Goal: Task Accomplishment & Management: Complete application form

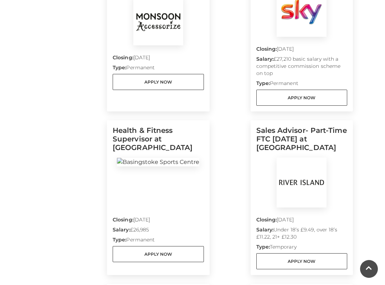
scroll to position [435, 0]
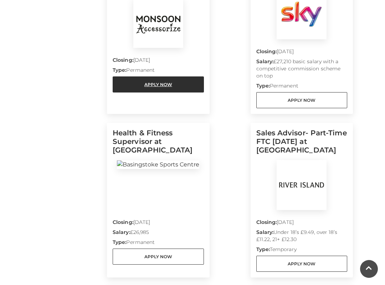
click at [188, 79] on link "Apply Now" at bounding box center [158, 84] width 91 height 16
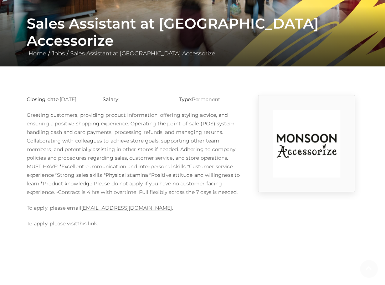
scroll to position [117, 0]
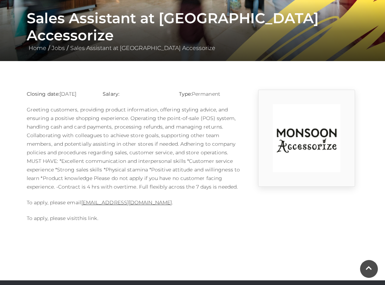
click at [92, 220] on link "this link" at bounding box center [87, 218] width 20 height 6
